Goal: Transaction & Acquisition: Purchase product/service

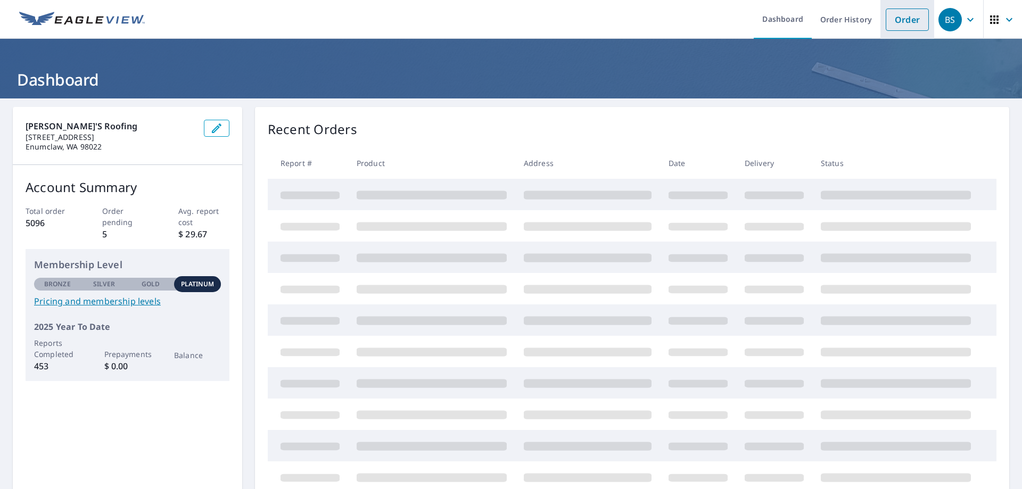
click at [902, 24] on link "Order" at bounding box center [907, 20] width 43 height 22
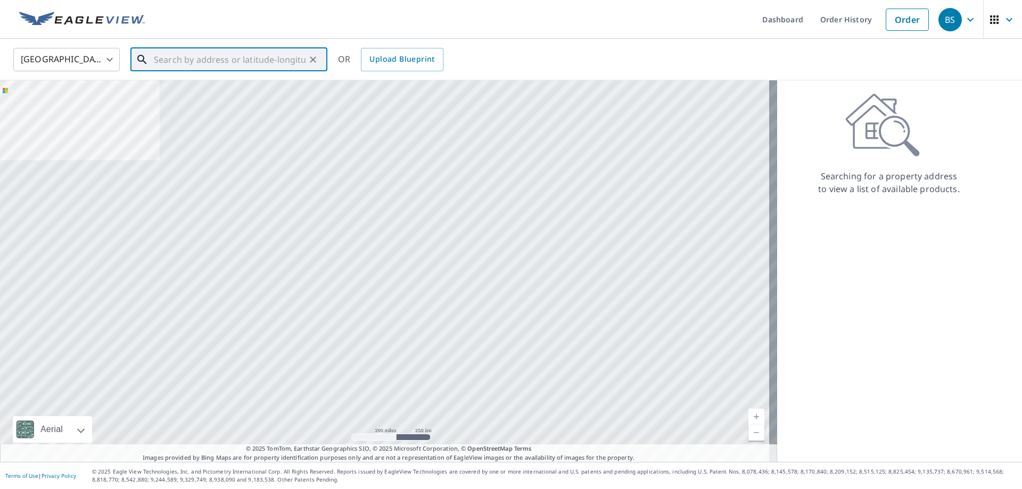
click at [190, 58] on input "text" at bounding box center [230, 60] width 152 height 30
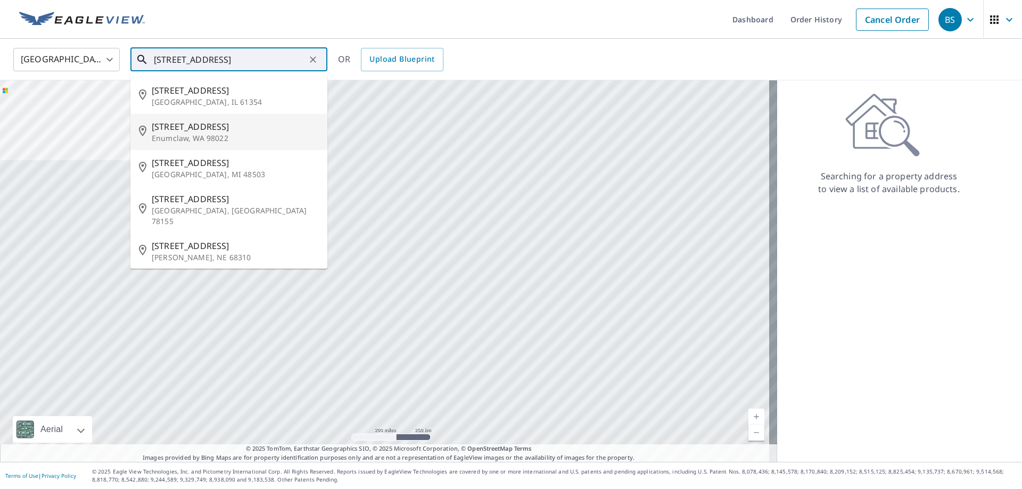
click at [163, 122] on span "1011 West Ct" at bounding box center [235, 126] width 167 height 13
type input "1011 West Ct Enumclaw, WA 98022"
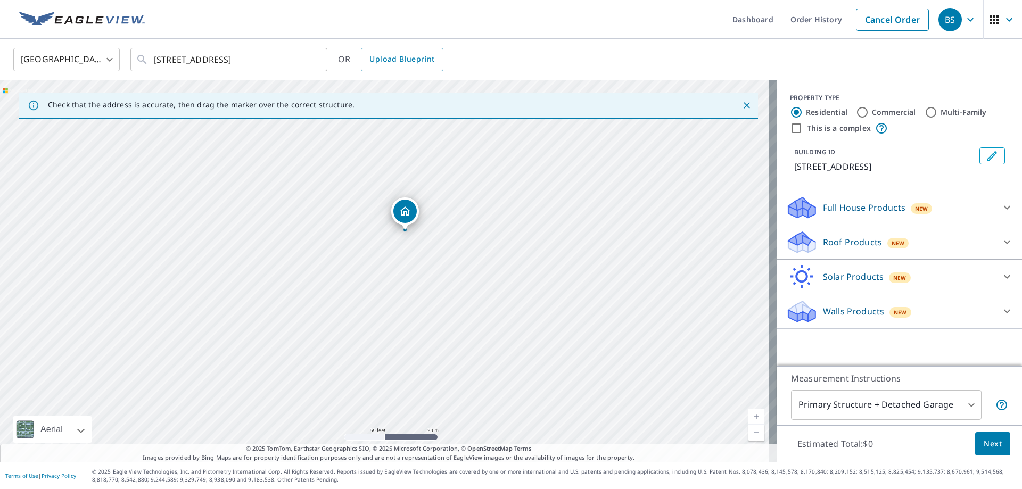
click at [417, 325] on div "1011 West Ct Enumclaw, WA 98022" at bounding box center [388, 271] width 777 height 382
click at [848, 243] on p "Roof Products" at bounding box center [852, 242] width 59 height 13
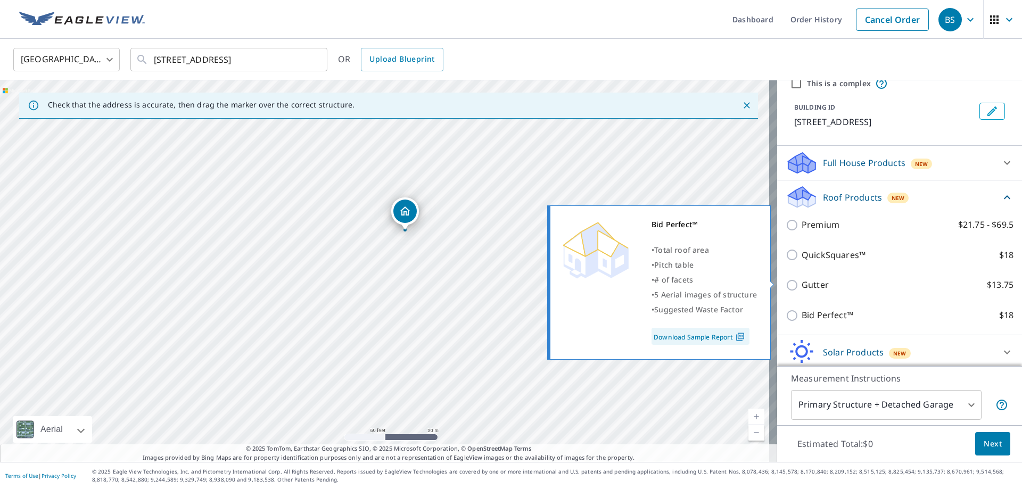
scroll to position [83, 0]
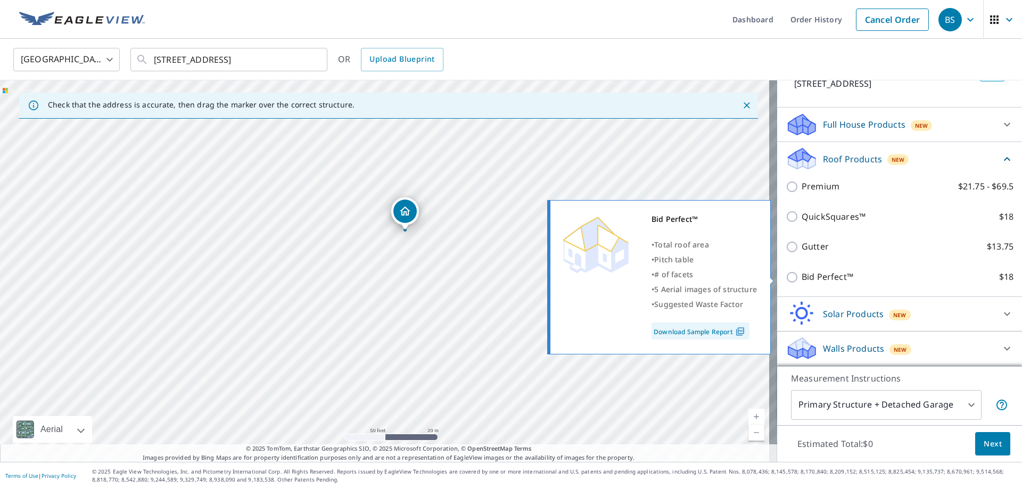
click at [791, 278] on input "Bid Perfect™ $18" at bounding box center [794, 277] width 16 height 13
checkbox input "true"
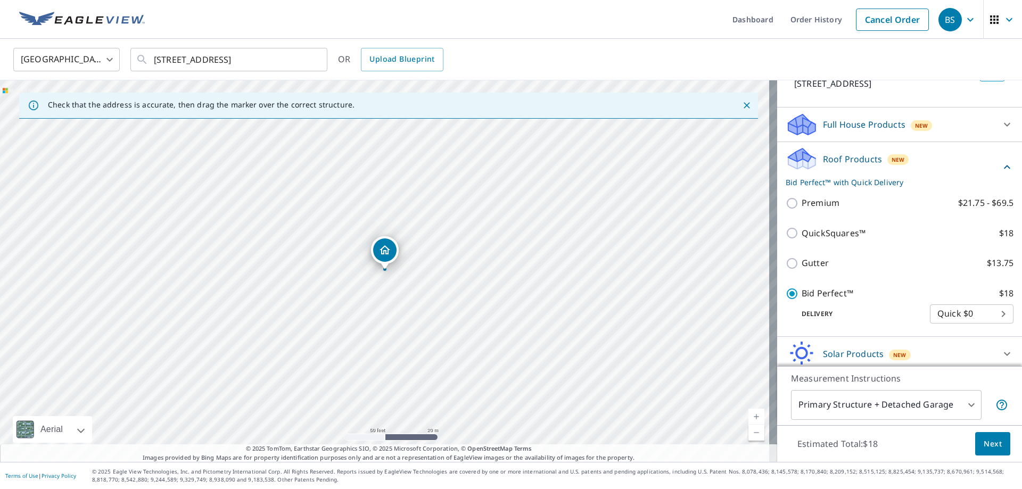
scroll to position [123, 0]
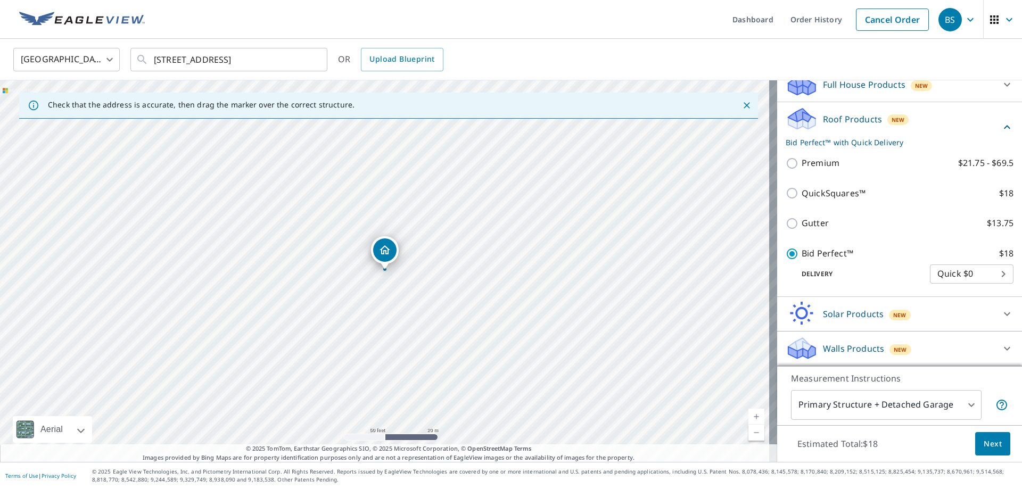
click at [882, 404] on body "BS BS Dashboard Order History Cancel Order BS United States US ​ 1011 West Ct E…" at bounding box center [511, 244] width 1022 height 489
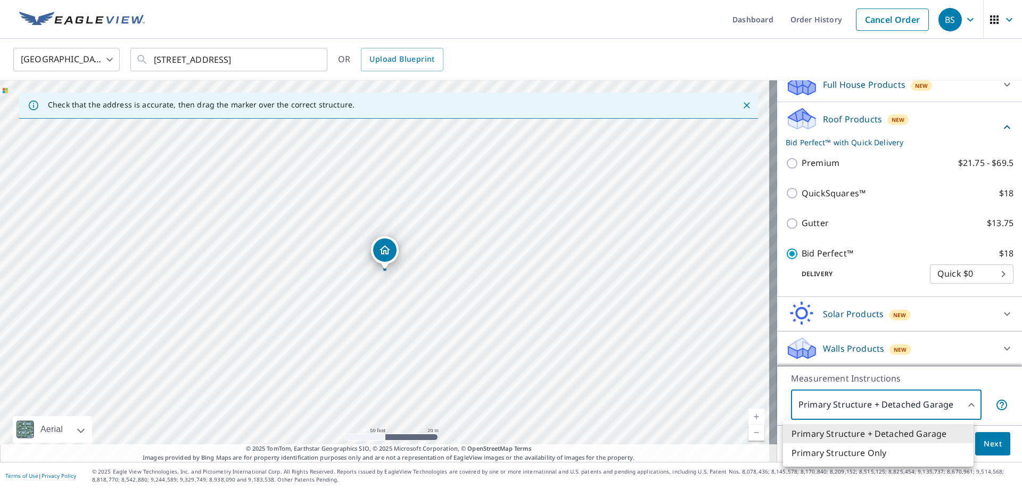
click at [875, 452] on li "Primary Structure Only" at bounding box center [878, 453] width 191 height 19
type input "2"
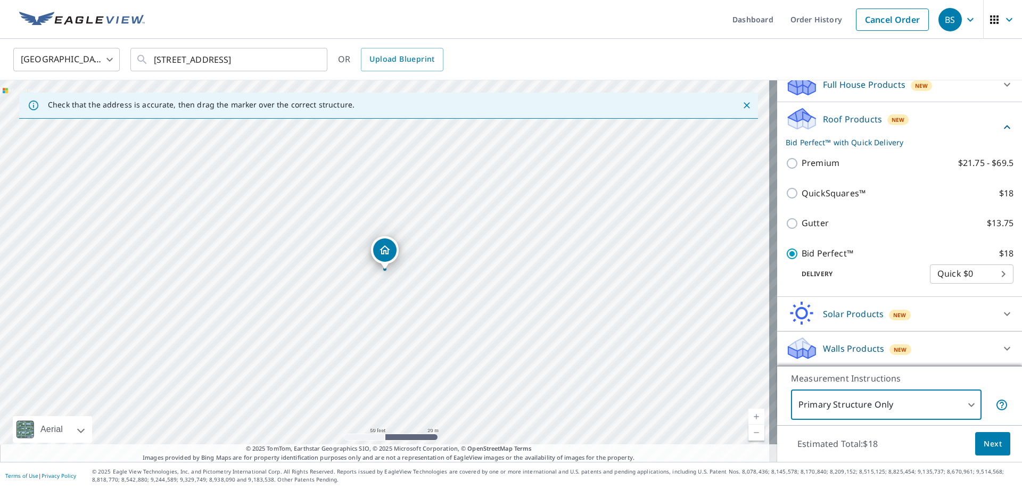
click at [984, 441] on span "Next" at bounding box center [993, 444] width 18 height 13
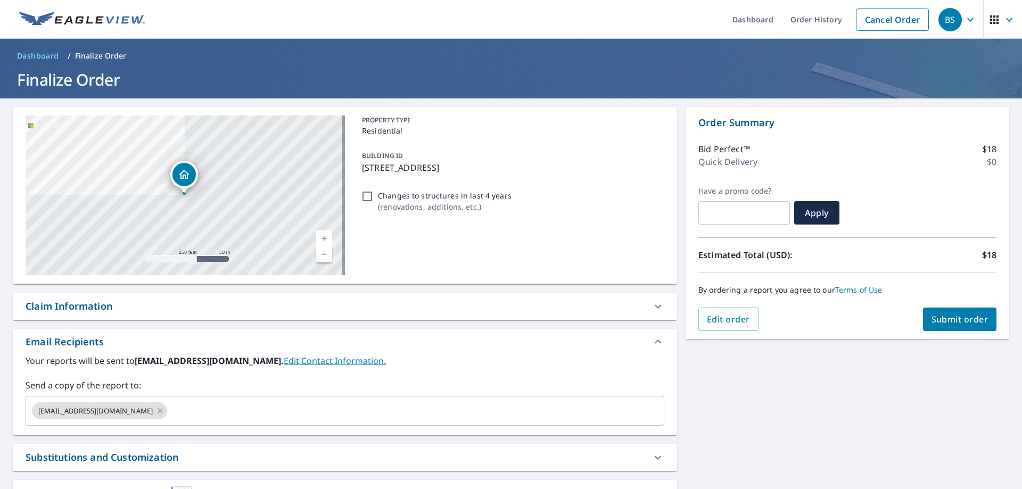
click at [941, 321] on span "Submit order" at bounding box center [960, 320] width 57 height 12
checkbox input "true"
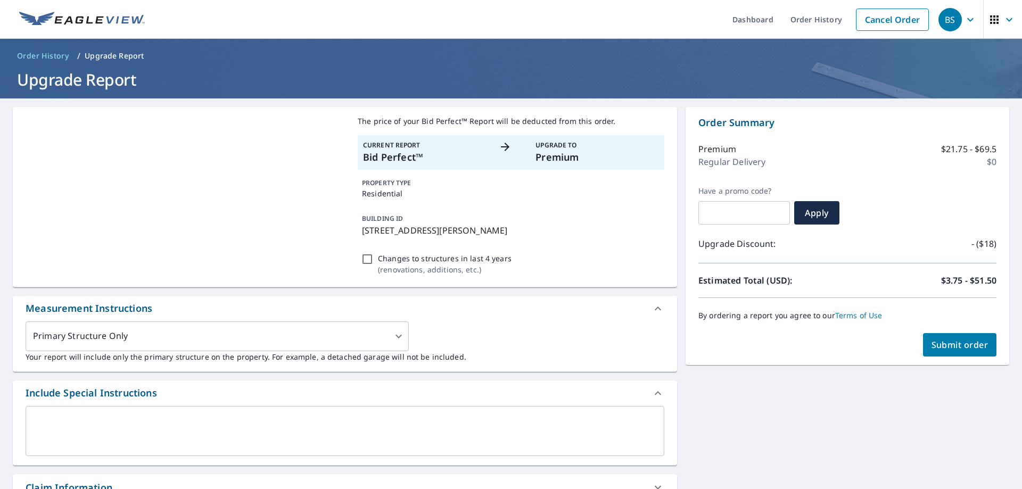
click at [945, 346] on span "Submit order" at bounding box center [960, 345] width 57 height 12
checkbox input "true"
